Goal: Transaction & Acquisition: Purchase product/service

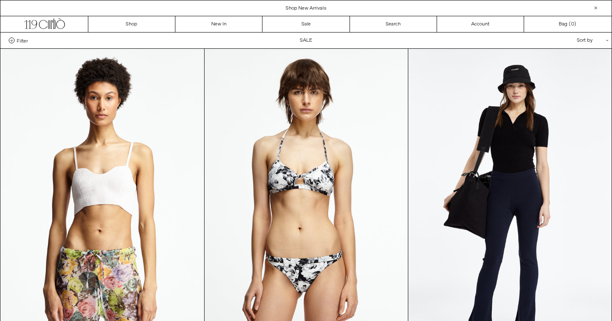
click at [559, 37] on div "Sort by .cls-1{fill:#231f20}" at bounding box center [565, 40] width 75 height 16
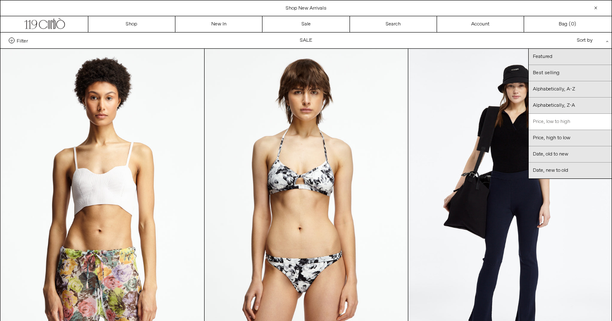
click at [555, 123] on link "Price, low to high" at bounding box center [570, 122] width 83 height 16
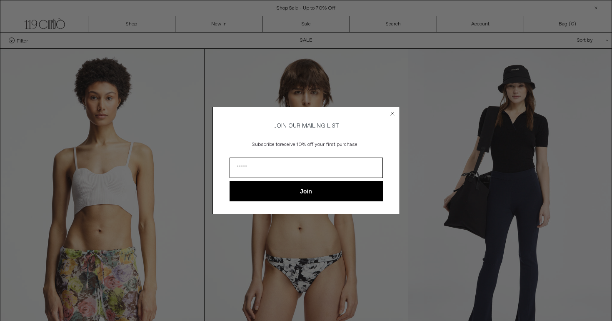
click at [392, 113] on circle "Close dialog" at bounding box center [392, 114] width 8 height 8
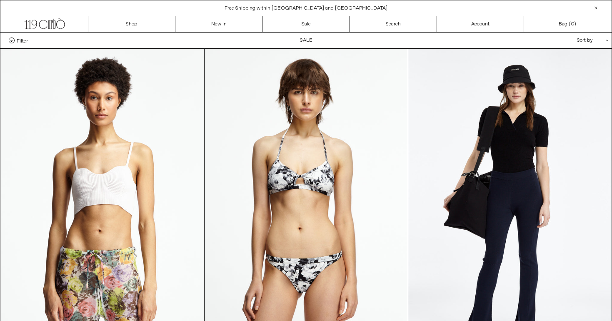
click at [6, 41] on div "Filter Designer .cls-1{fill:#231f20} Ann Demeulemeester Balenciaga Doffer Boys …" at bounding box center [16, 40] width 32 height 6
click at [23, 40] on span "Filter" at bounding box center [22, 40] width 11 height 6
click at [0, 0] on select "**********" at bounding box center [0, 0] width 0 height 0
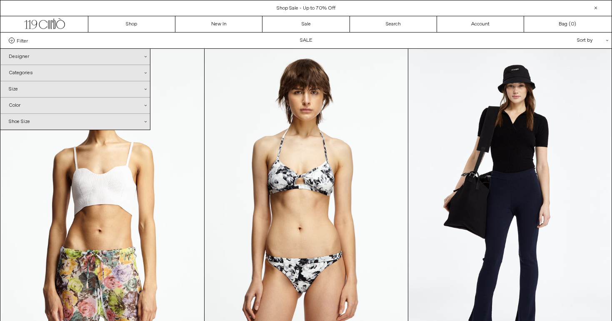
click at [37, 77] on div "Categories .cls-1{fill:#231f20}" at bounding box center [75, 73] width 150 height 16
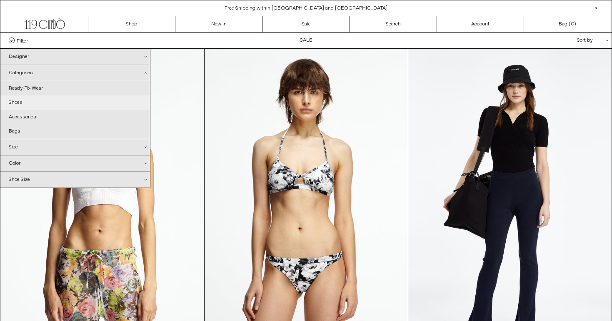
click at [12, 102] on link "Shoes" at bounding box center [75, 102] width 150 height 14
click at [55, 87] on link "Ready-To-Wear" at bounding box center [75, 88] width 150 height 14
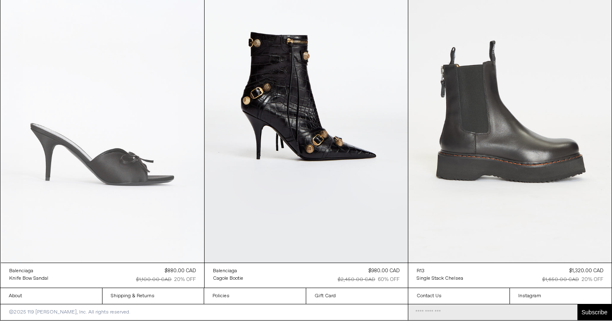
scroll to position [3065, 0]
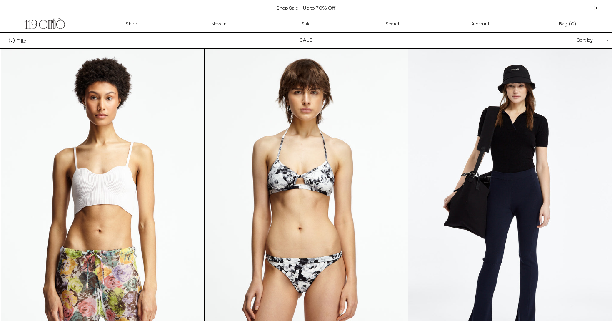
click at [11, 39] on span at bounding box center [12, 40] width 6 height 6
click at [0, 0] on select "**********" at bounding box center [0, 0] width 0 height 0
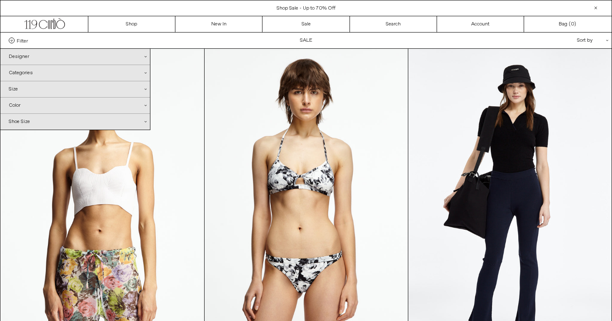
click at [24, 73] on div "Categories .cls-1{fill:#231f20}" at bounding box center [75, 73] width 150 height 16
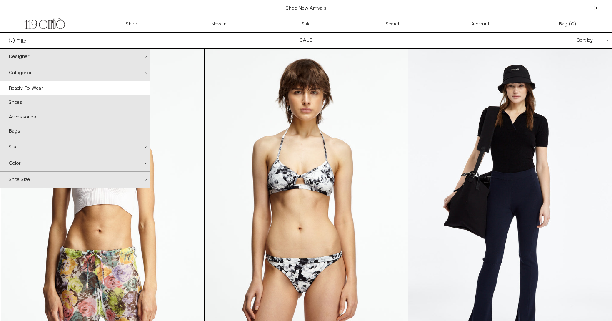
click at [109, 59] on div "Designer .cls-1{fill:#231f20}" at bounding box center [75, 57] width 150 height 16
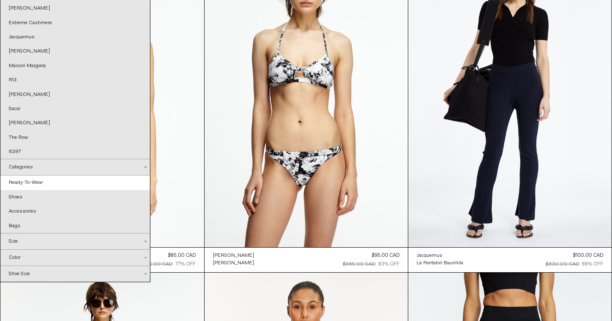
scroll to position [107, 0]
click at [28, 242] on div "Size .cls-1{fill:#231f20}" at bounding box center [75, 241] width 150 height 16
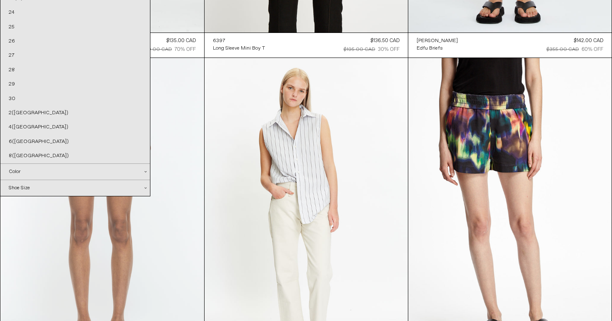
scroll to position [581, 0]
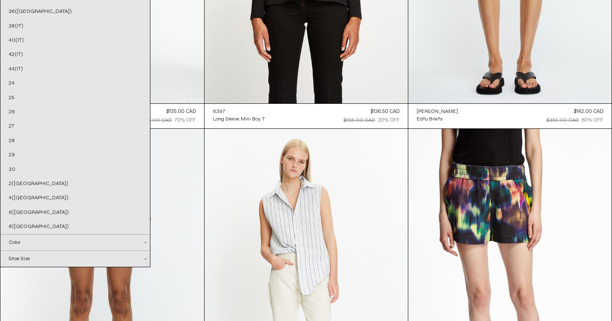
click at [30, 237] on div "Color .cls-1{fill:#231f20}" at bounding box center [75, 243] width 150 height 16
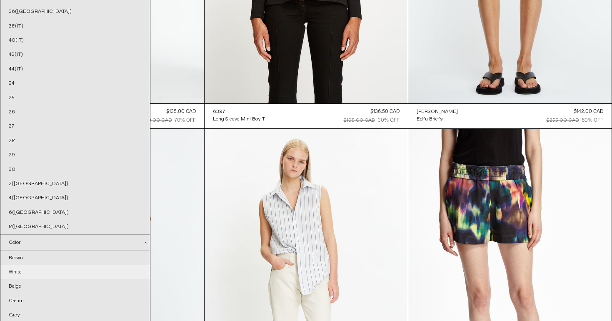
click at [25, 265] on link "White" at bounding box center [75, 272] width 150 height 14
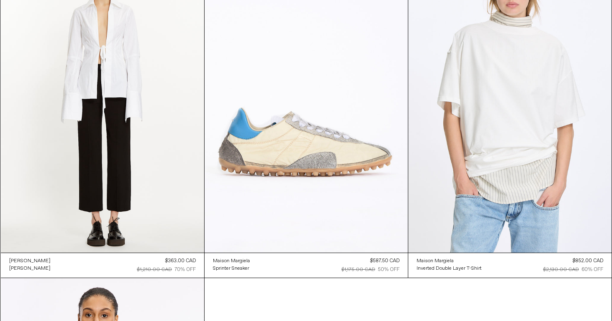
scroll to position [599, 0]
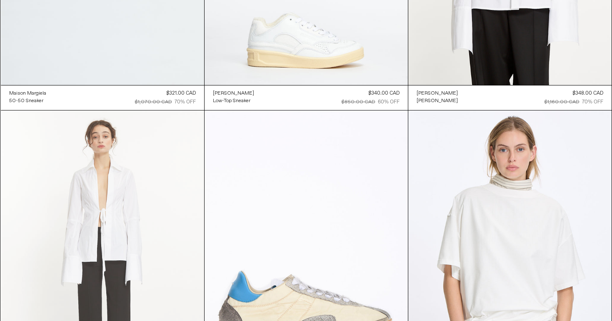
click at [133, 162] on at bounding box center [102, 262] width 203 height 305
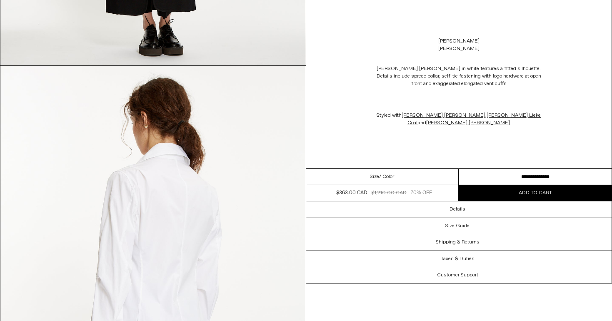
scroll to position [1581, 0]
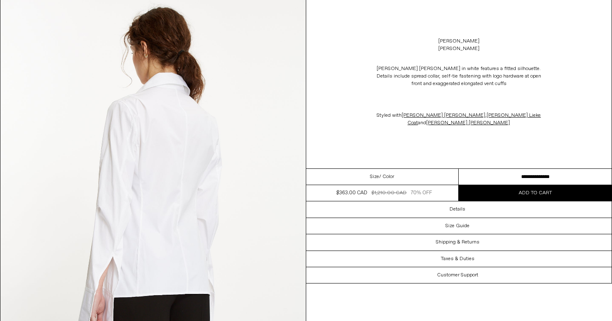
click at [407, 168] on div "[PERSON_NAME] [PERSON_NAME] [PERSON_NAME] [PERSON_NAME] Shirt in white features…" at bounding box center [459, 84] width 306 height 168
click at [432, 114] on span "[PERSON_NAME] [PERSON_NAME]" at bounding box center [444, 115] width 84 height 7
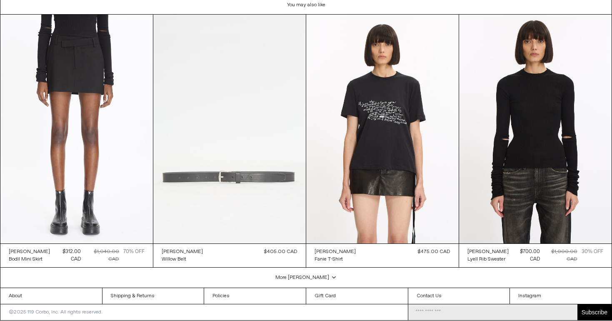
scroll to position [1588, 0]
